Goal: Navigation & Orientation: Find specific page/section

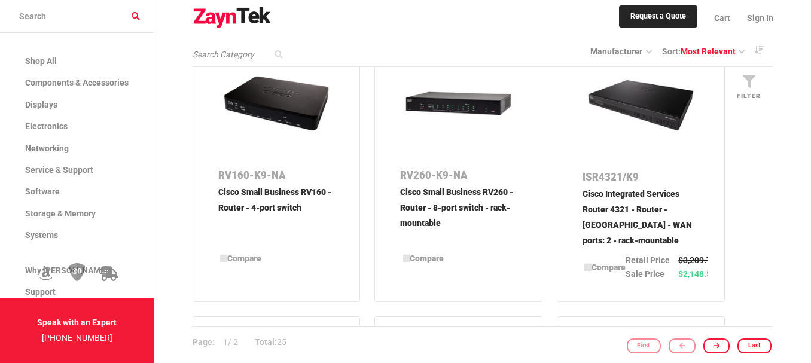
scroll to position [1017, 0]
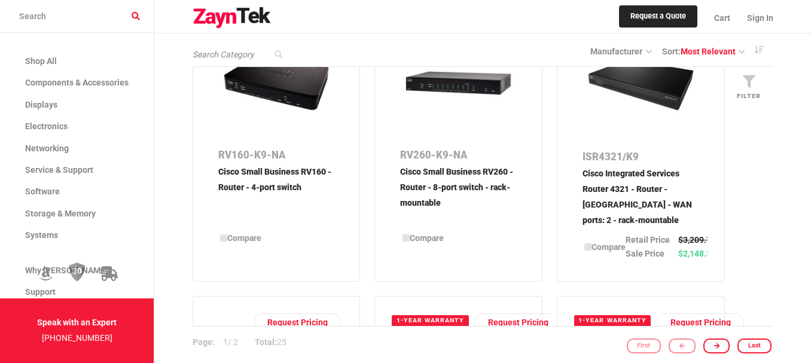
click at [242, 159] on p "RV160-K9-NA" at bounding box center [276, 155] width 117 height 19
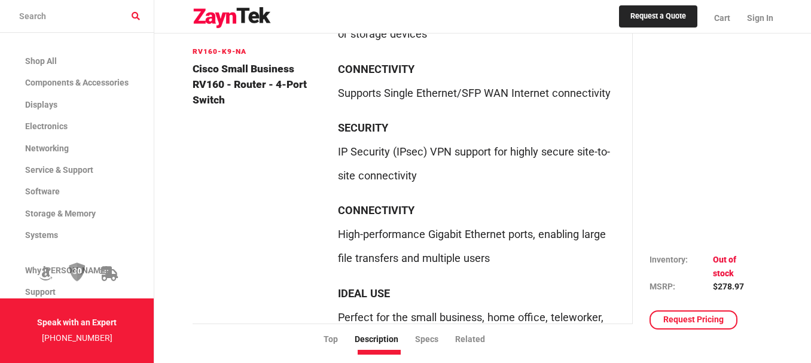
scroll to position [1615, 0]
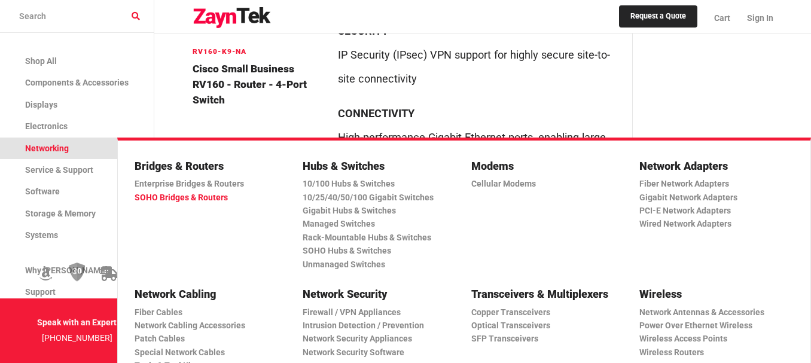
click at [171, 196] on link "SOHO Bridges & Routers" at bounding box center [207, 197] width 145 height 13
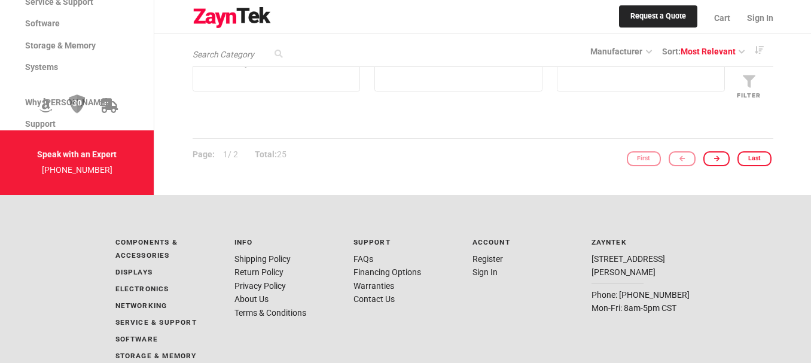
scroll to position [1915, 0]
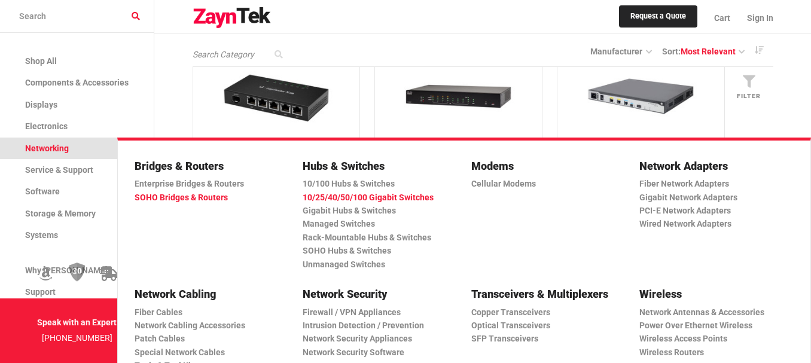
click at [344, 200] on link "10/25/40/50/100 Gigabit Switches" at bounding box center [375, 197] width 145 height 13
